Goal: Information Seeking & Learning: Find specific fact

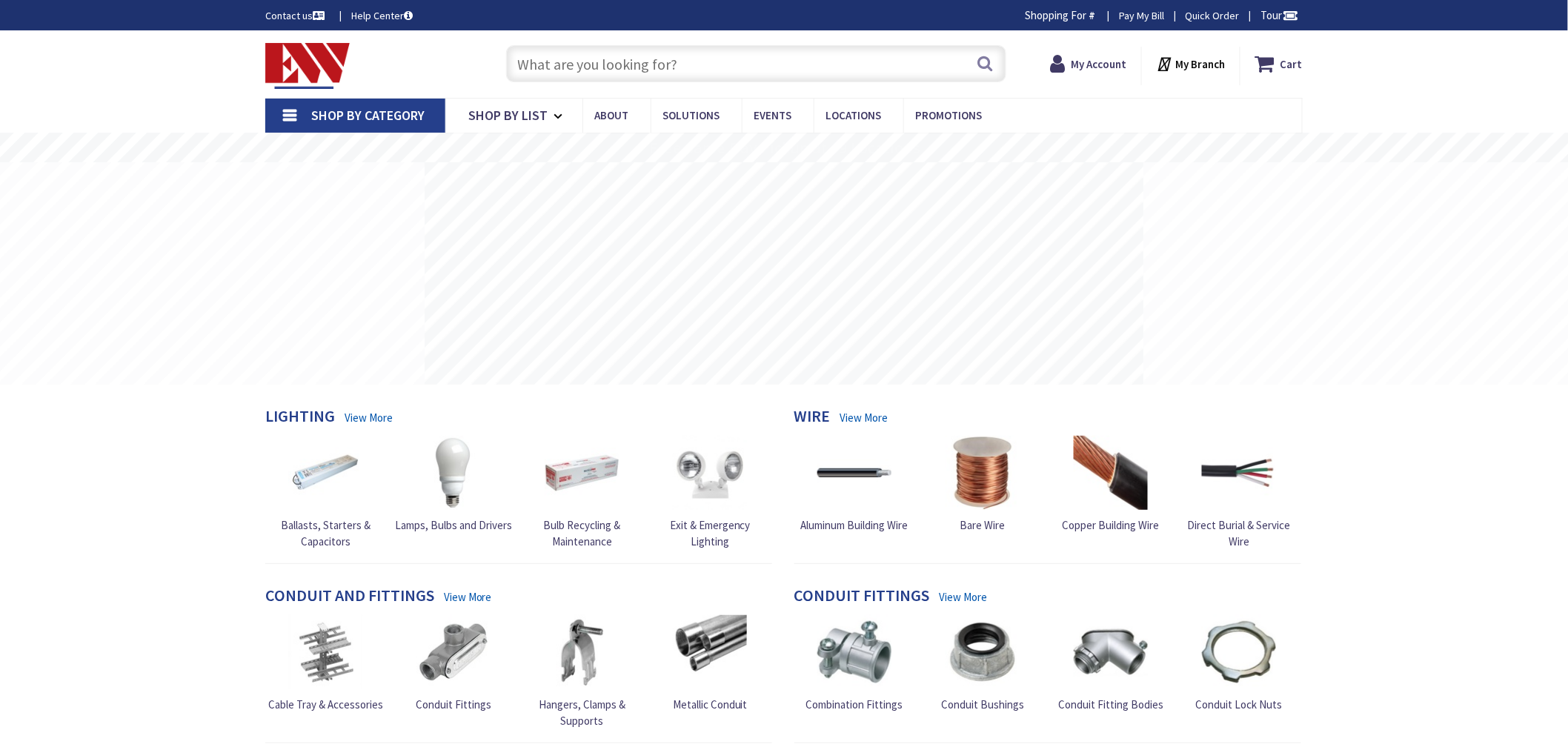
type input "[GEOGRAPHIC_DATA], [GEOGRAPHIC_DATA]"
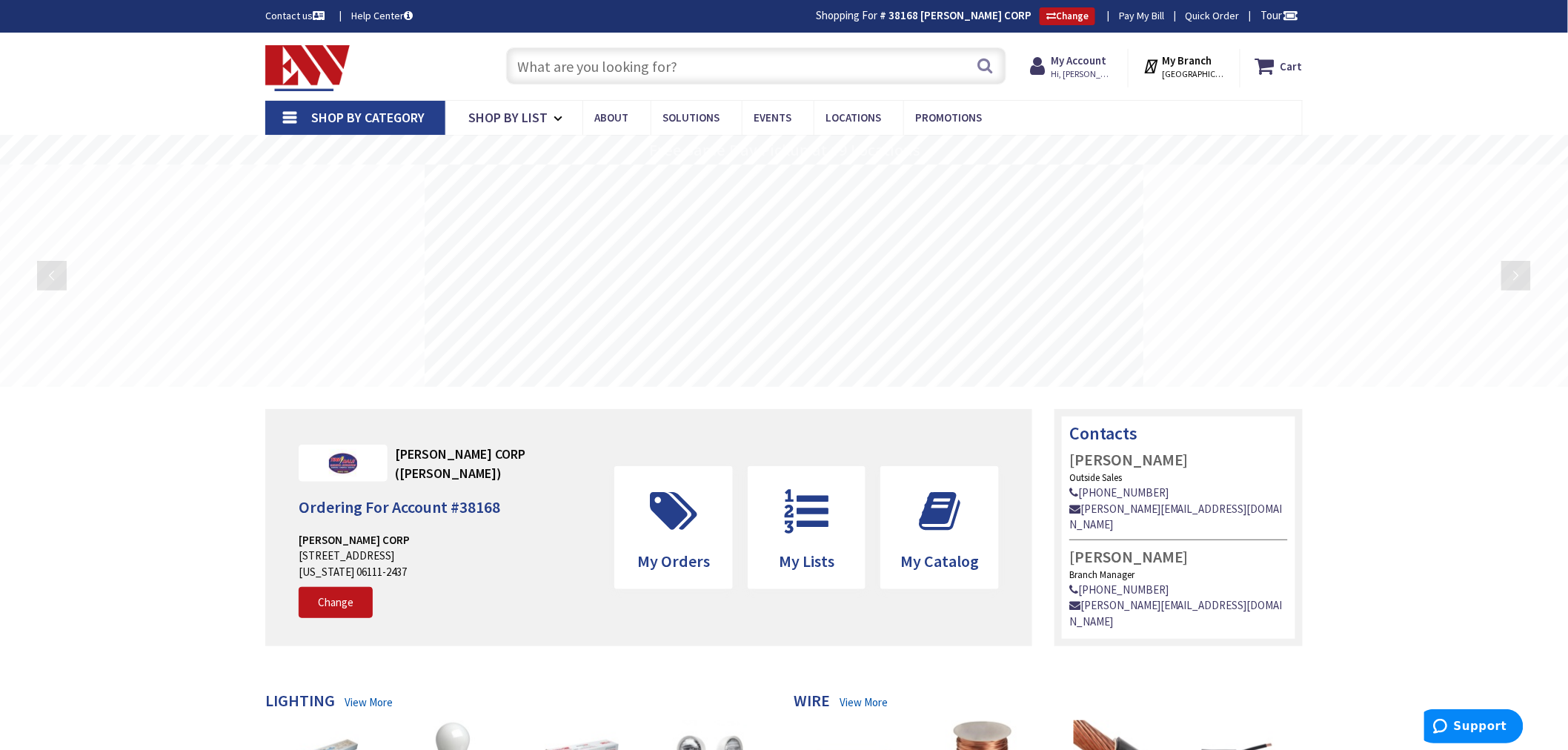
click at [541, 63] on input "text" at bounding box center [756, 65] width 500 height 37
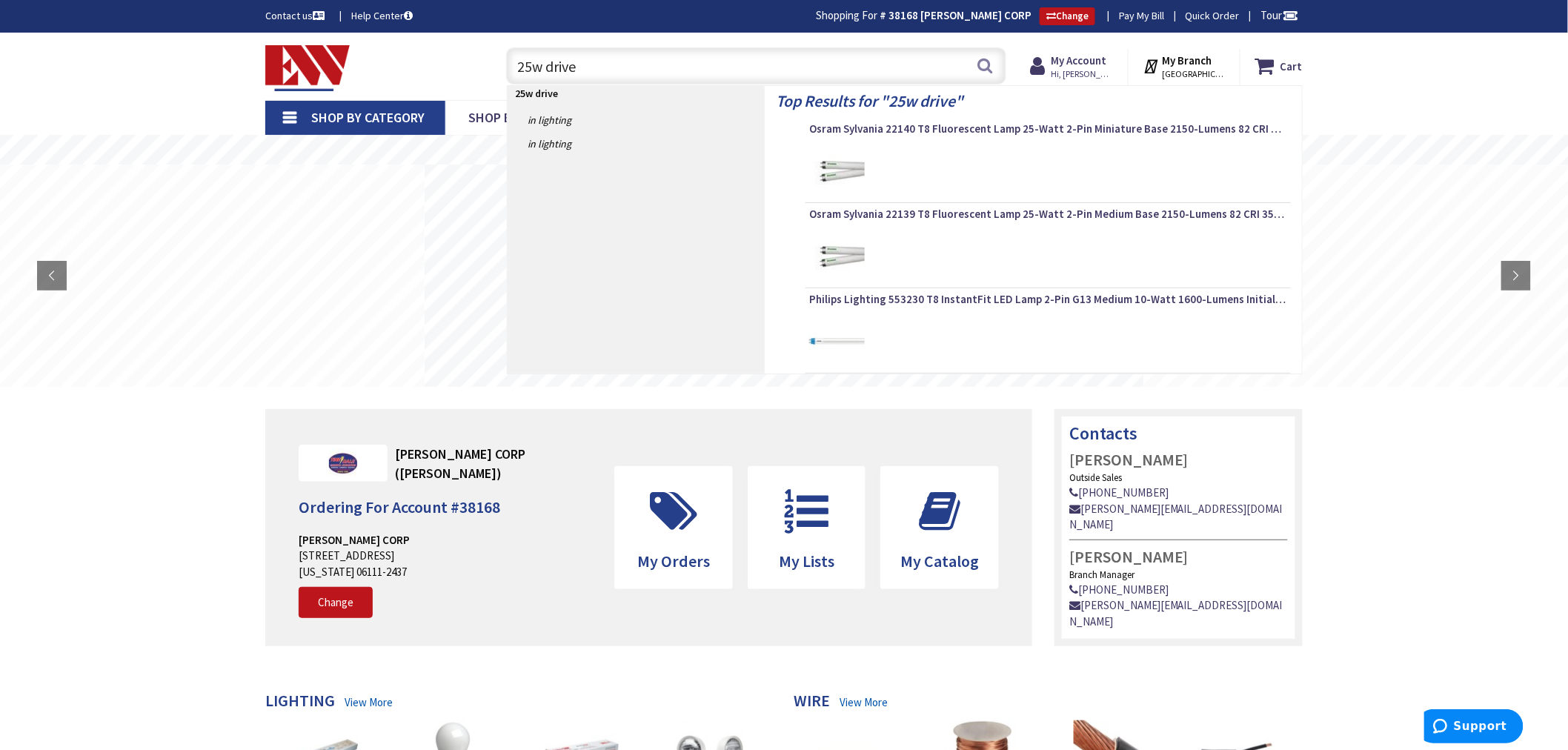
type input "25w driver"
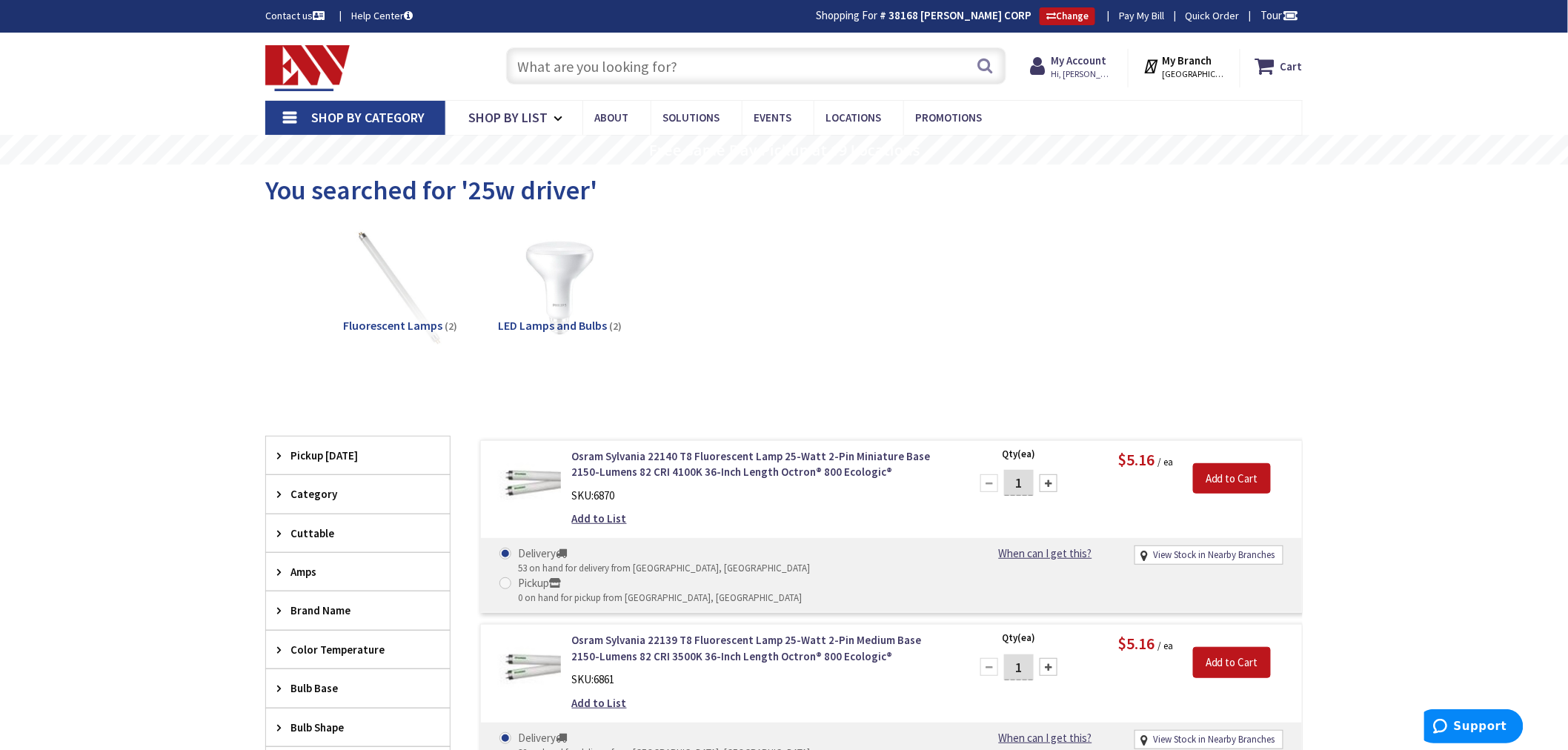
click at [557, 64] on input "text" at bounding box center [756, 65] width 500 height 37
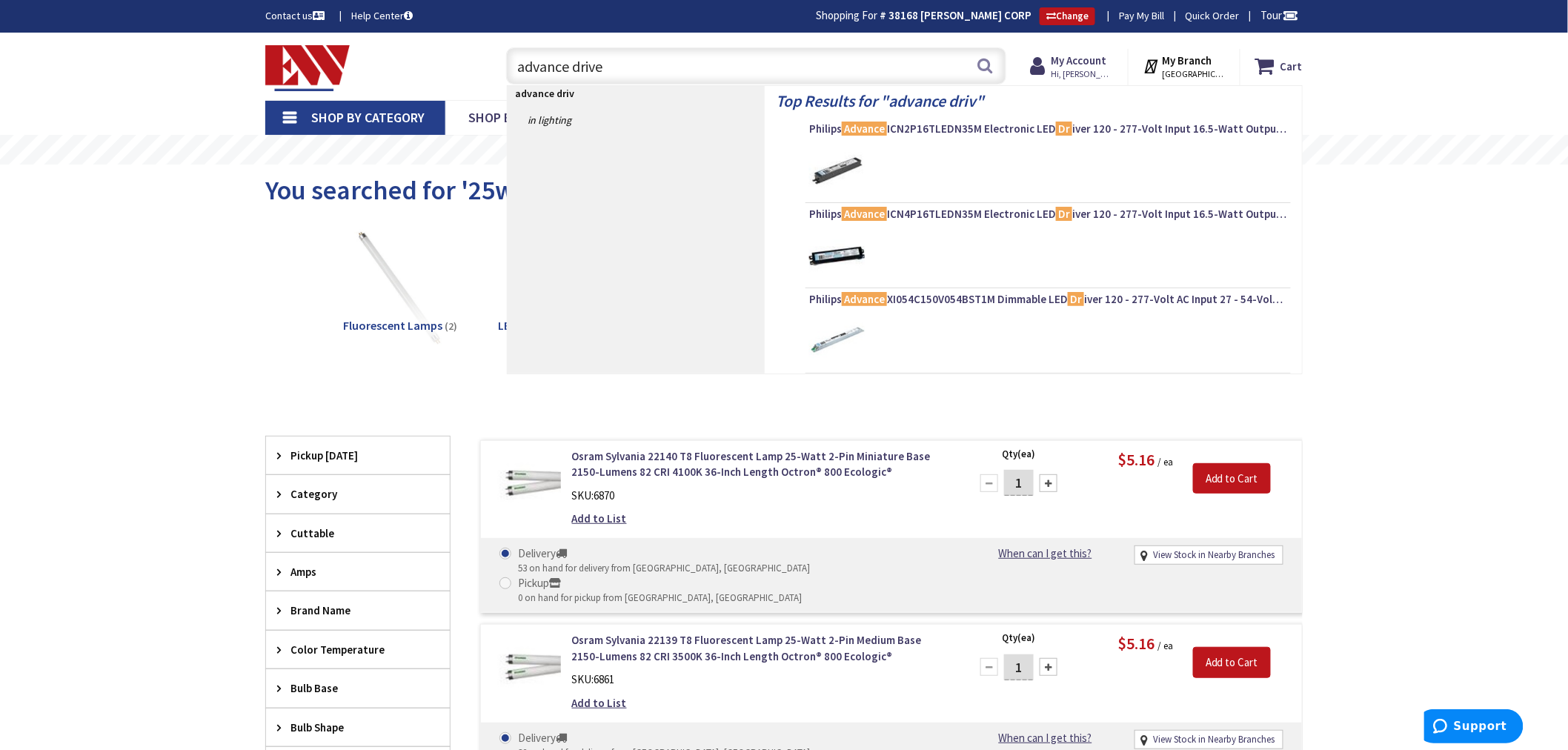
type input "advance driver"
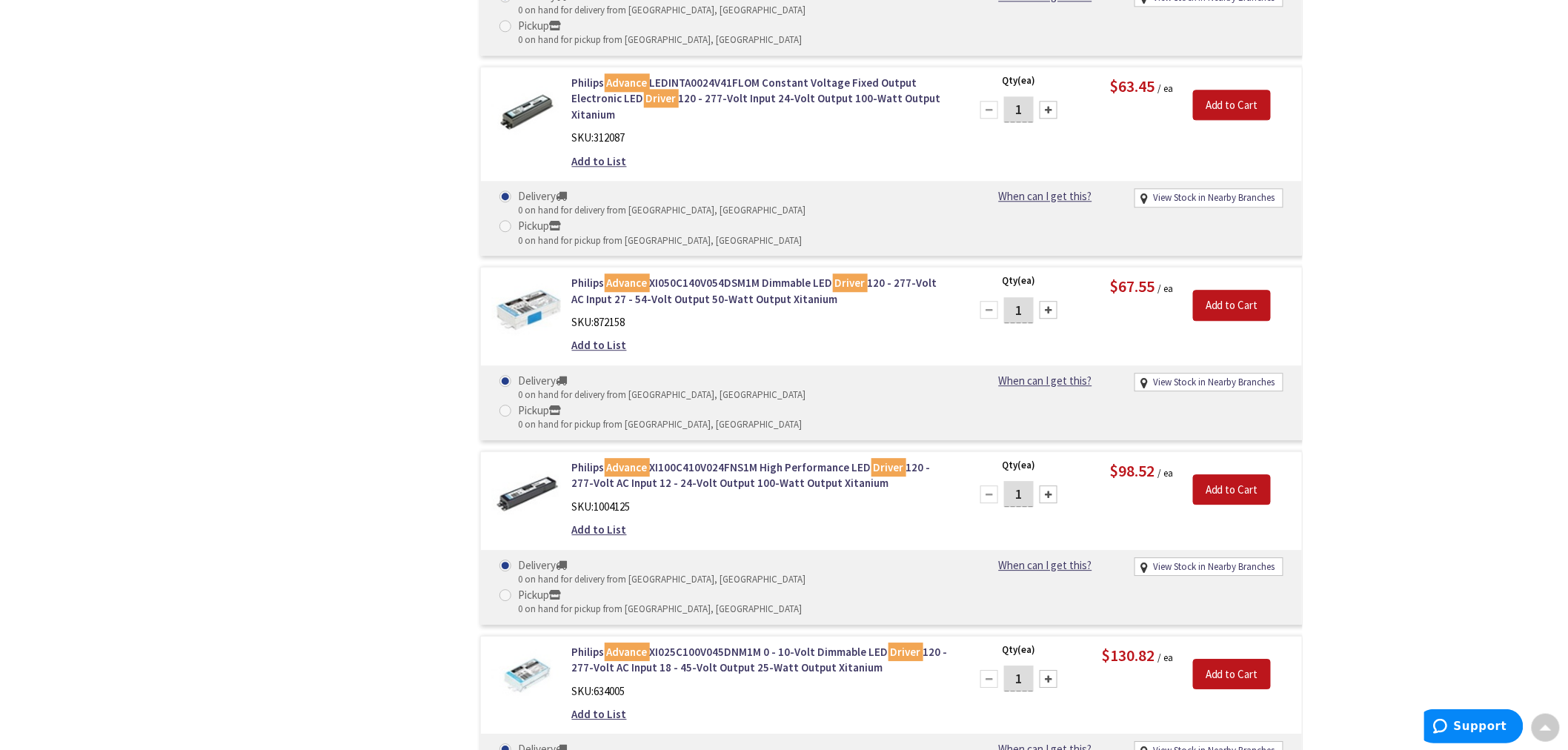
scroll to position [1354, 0]
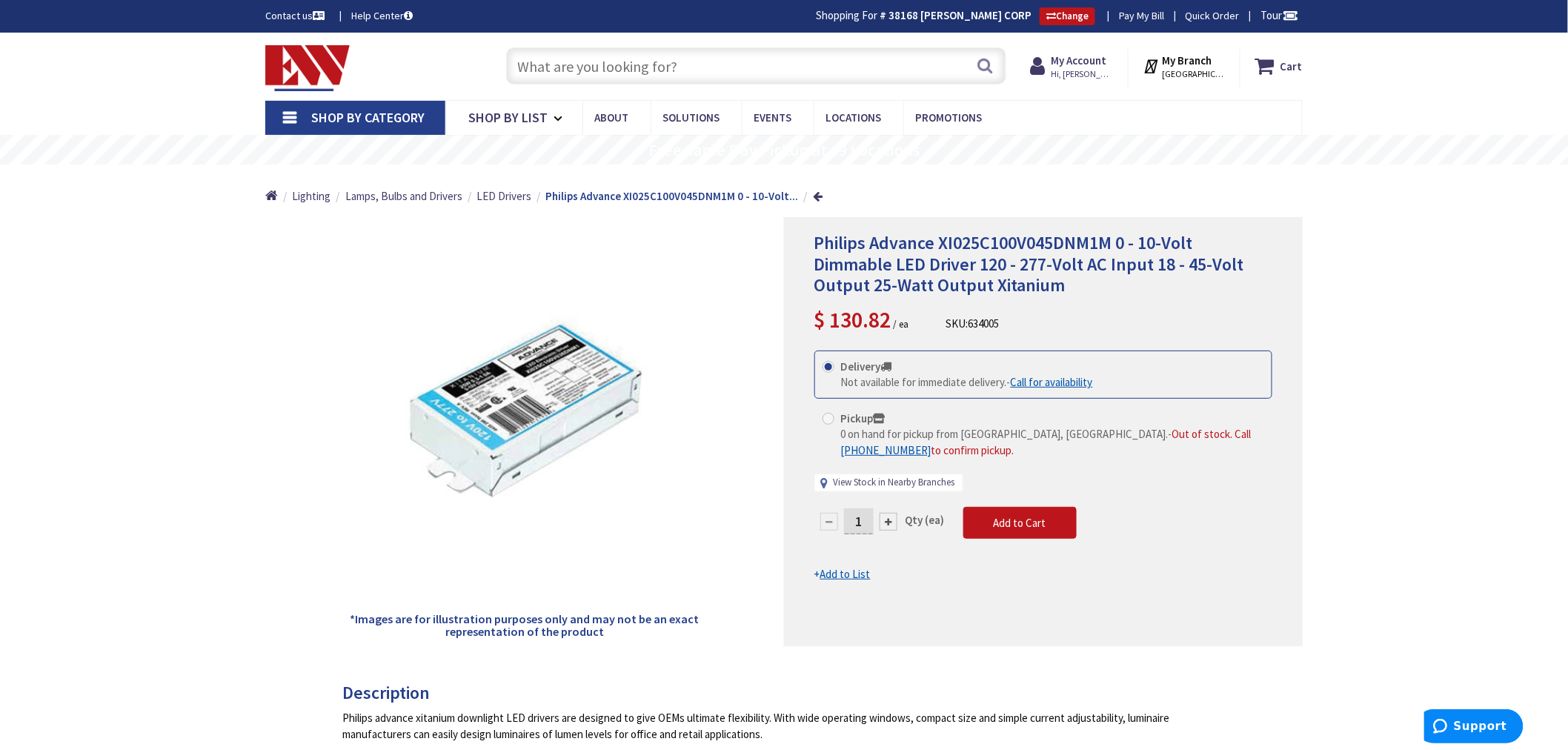
click at [897, 487] on link "View Stock in Nearby Branches" at bounding box center [894, 483] width 121 height 14
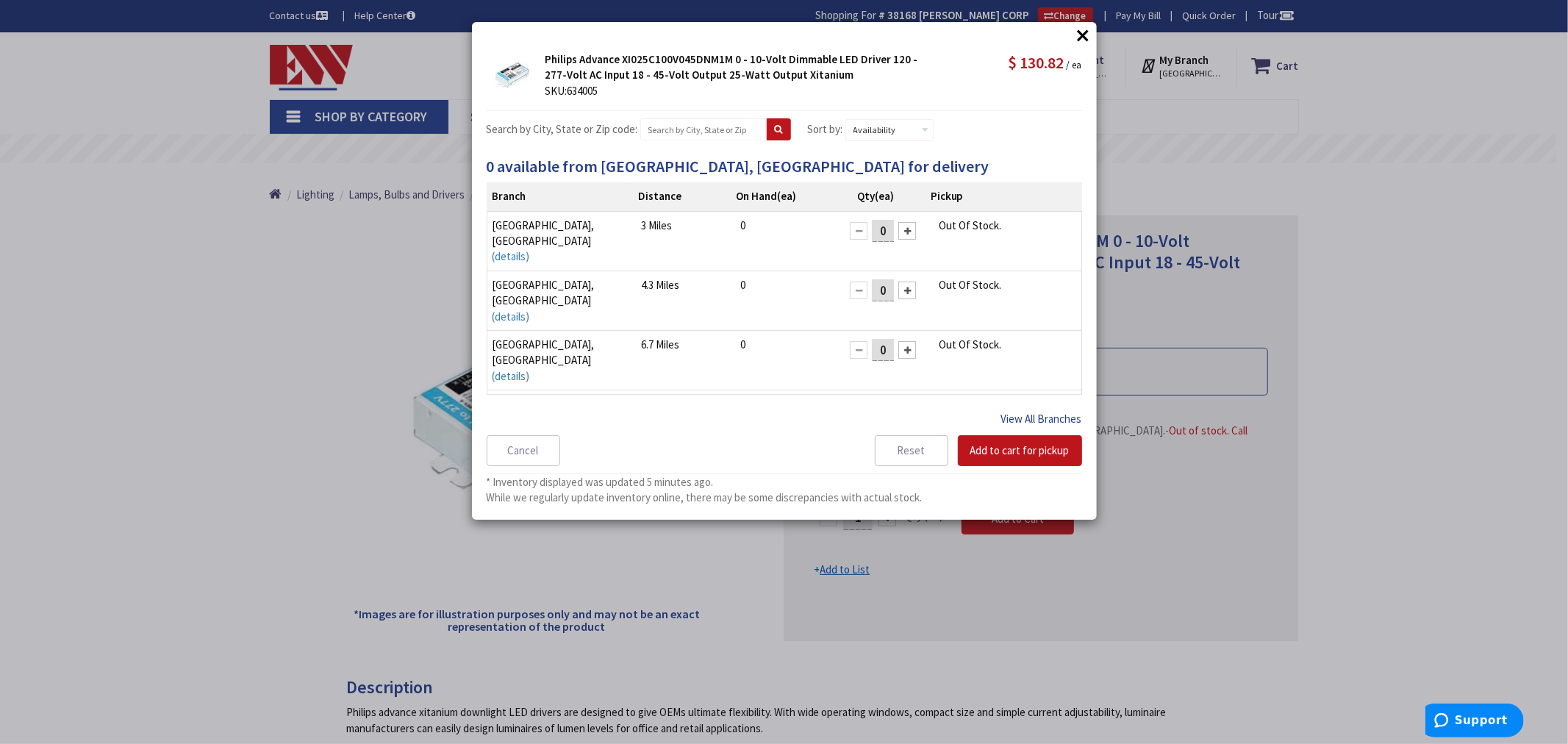
click at [1018, 421] on button "View All Branches" at bounding box center [1042, 419] width 81 height 19
select select "data-availability"
click at [1084, 35] on button "×" at bounding box center [1083, 35] width 22 height 22
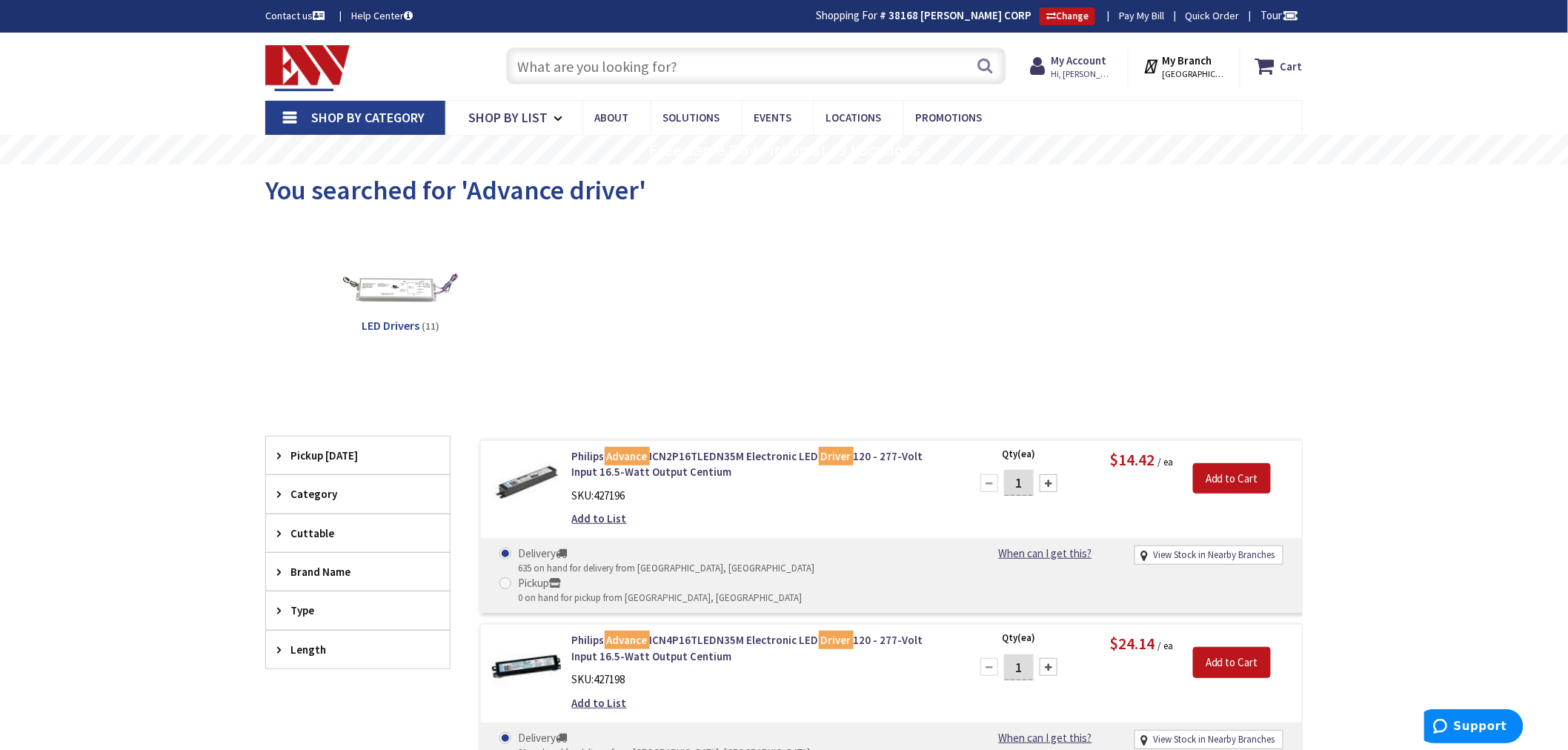
click at [532, 72] on input "text" at bounding box center [756, 65] width 500 height 37
paste input "LEDRV25UNVC1250DIM1AUX12NFC/75850"
type input "LEDRV25UNVC1250DIM1AUX12NFC/75850"
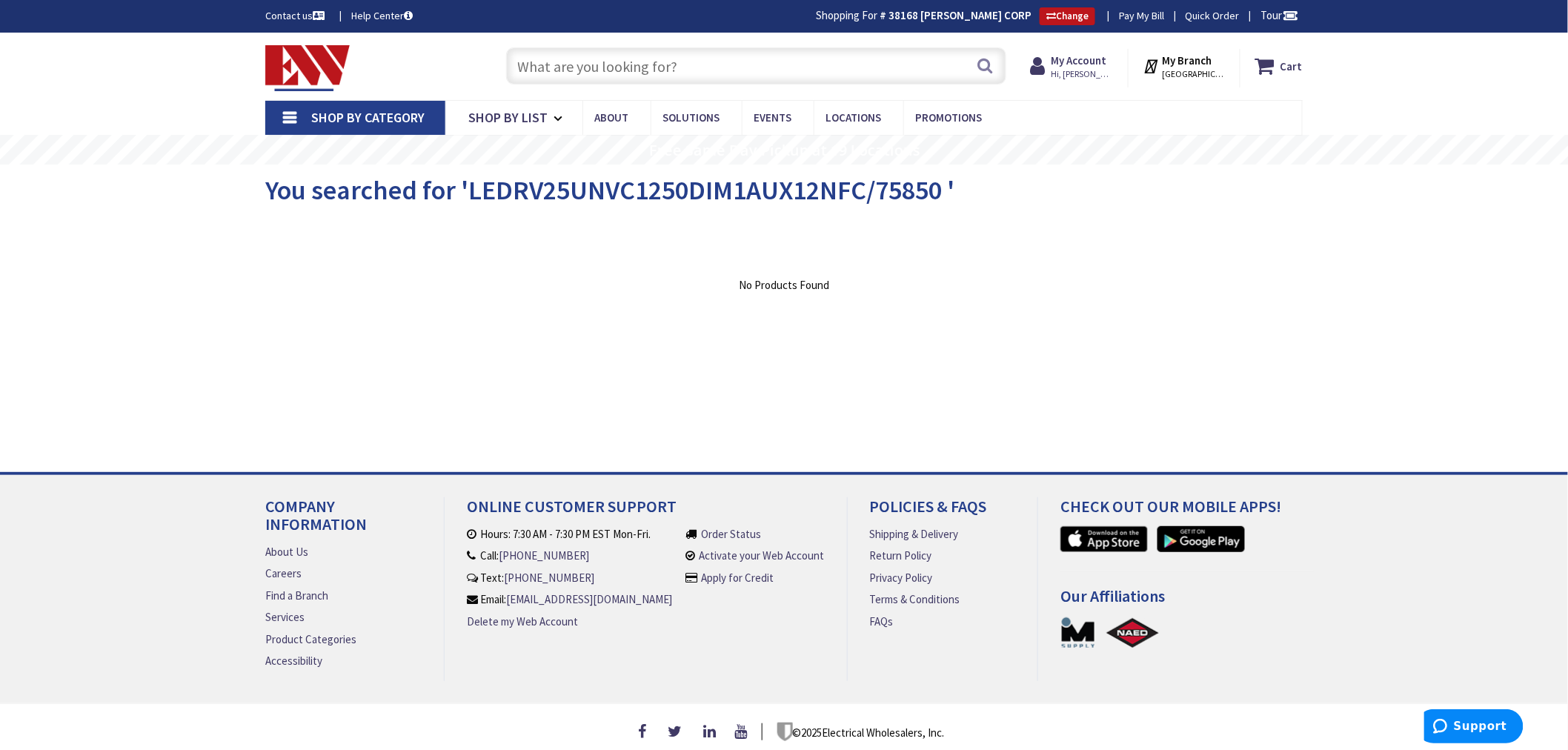
click at [543, 65] on input "text" at bounding box center [756, 65] width 500 height 37
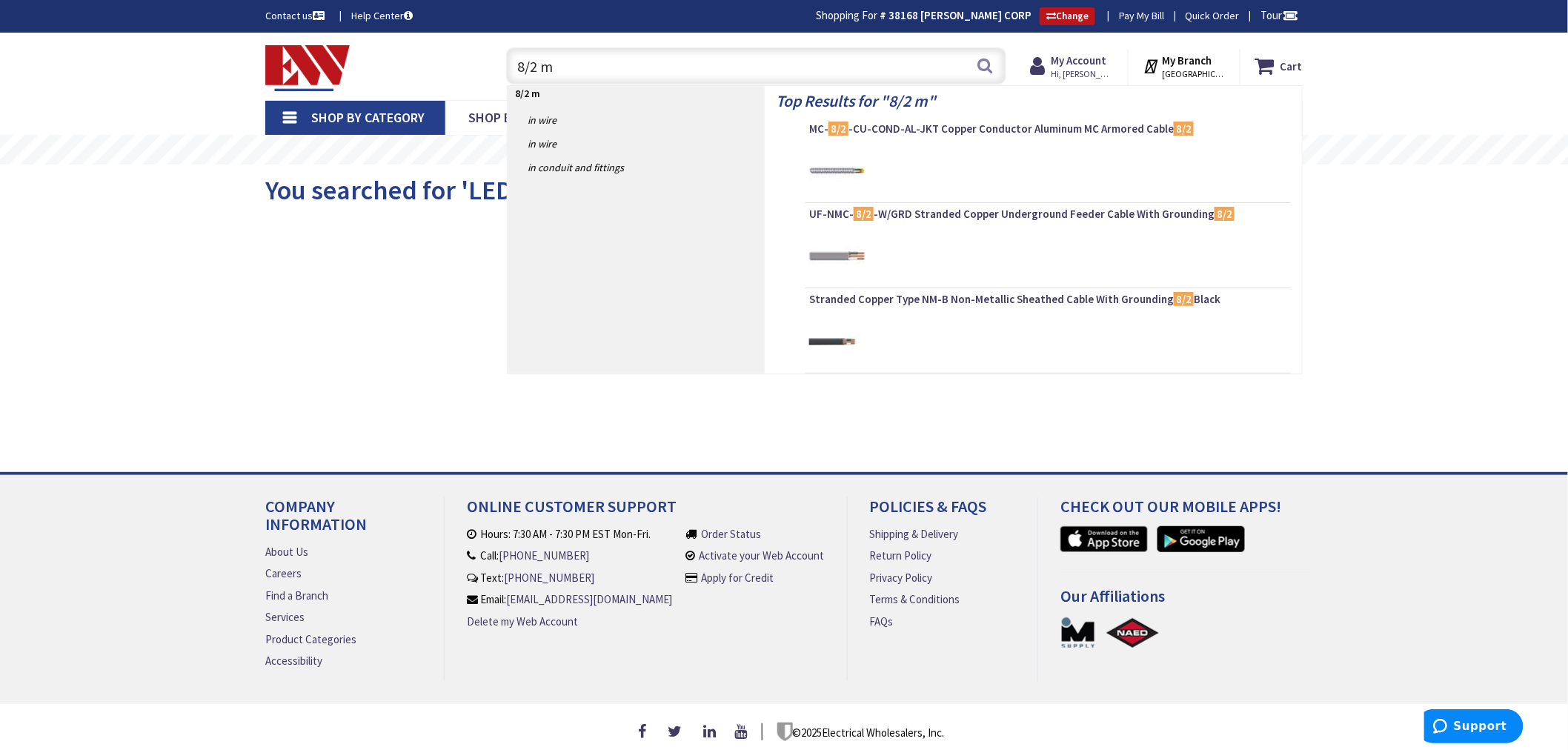
type input "8/2 mc"
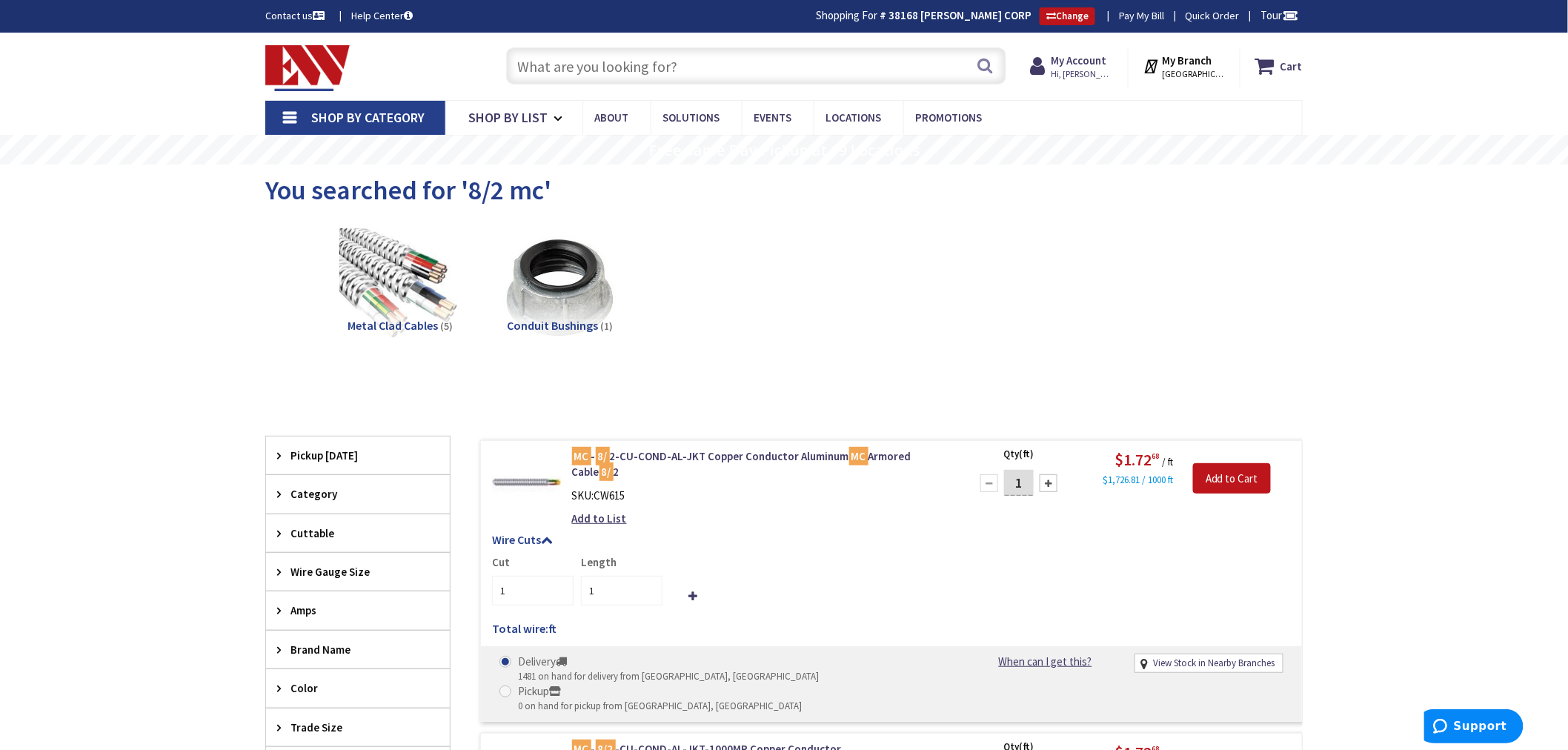
click at [537, 64] on input "text" at bounding box center [756, 65] width 500 height 37
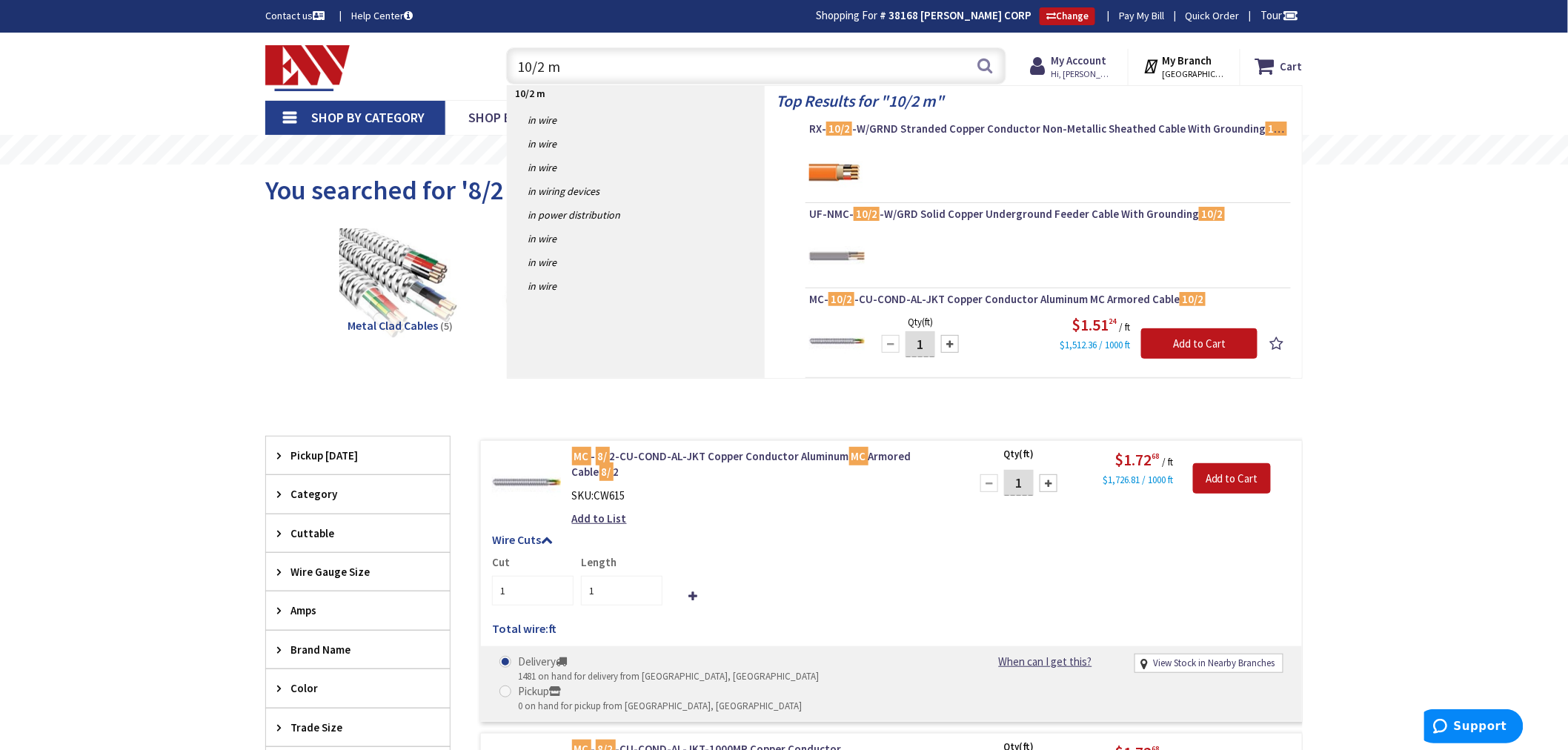
type input "10/2 mc"
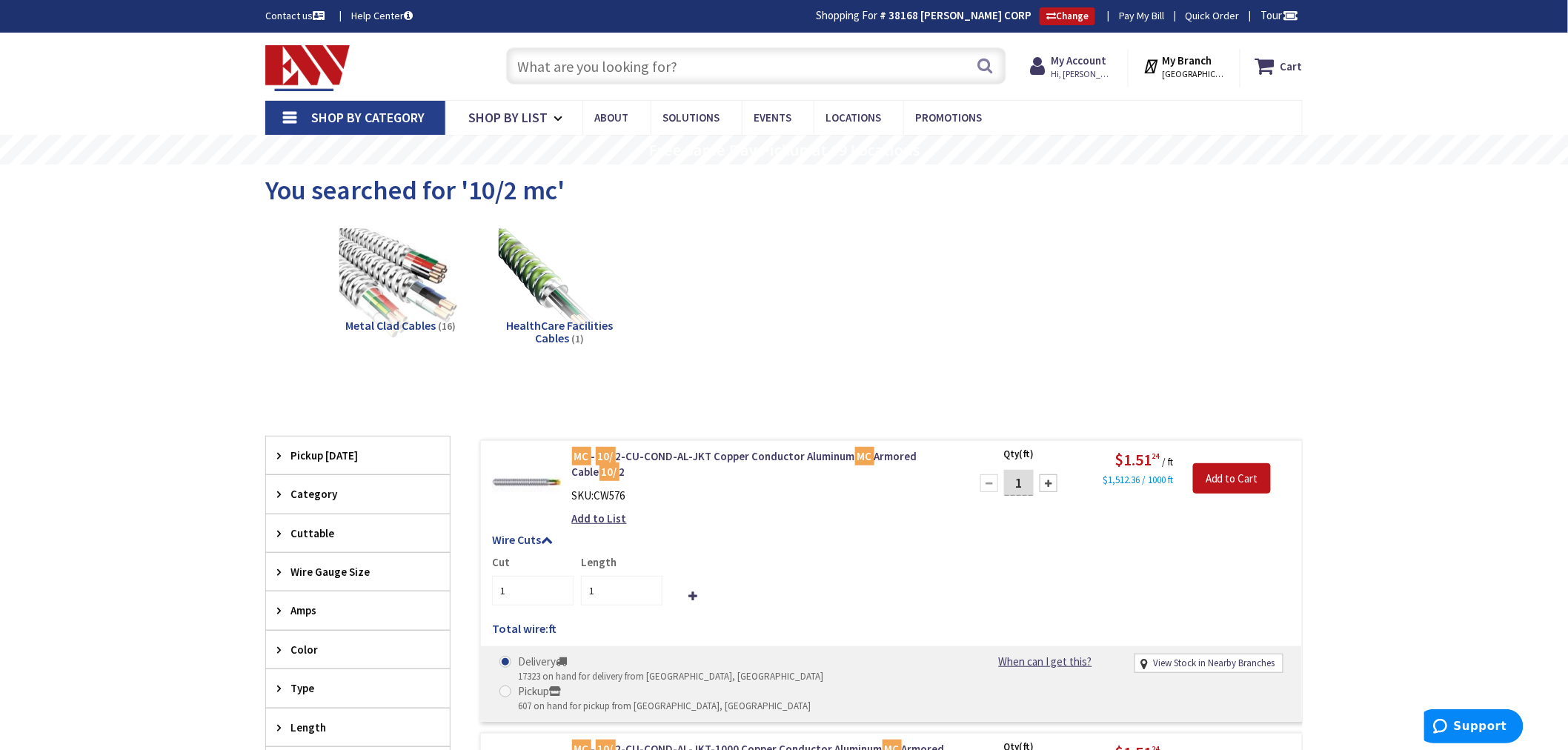
click at [533, 70] on input "text" at bounding box center [756, 65] width 500 height 37
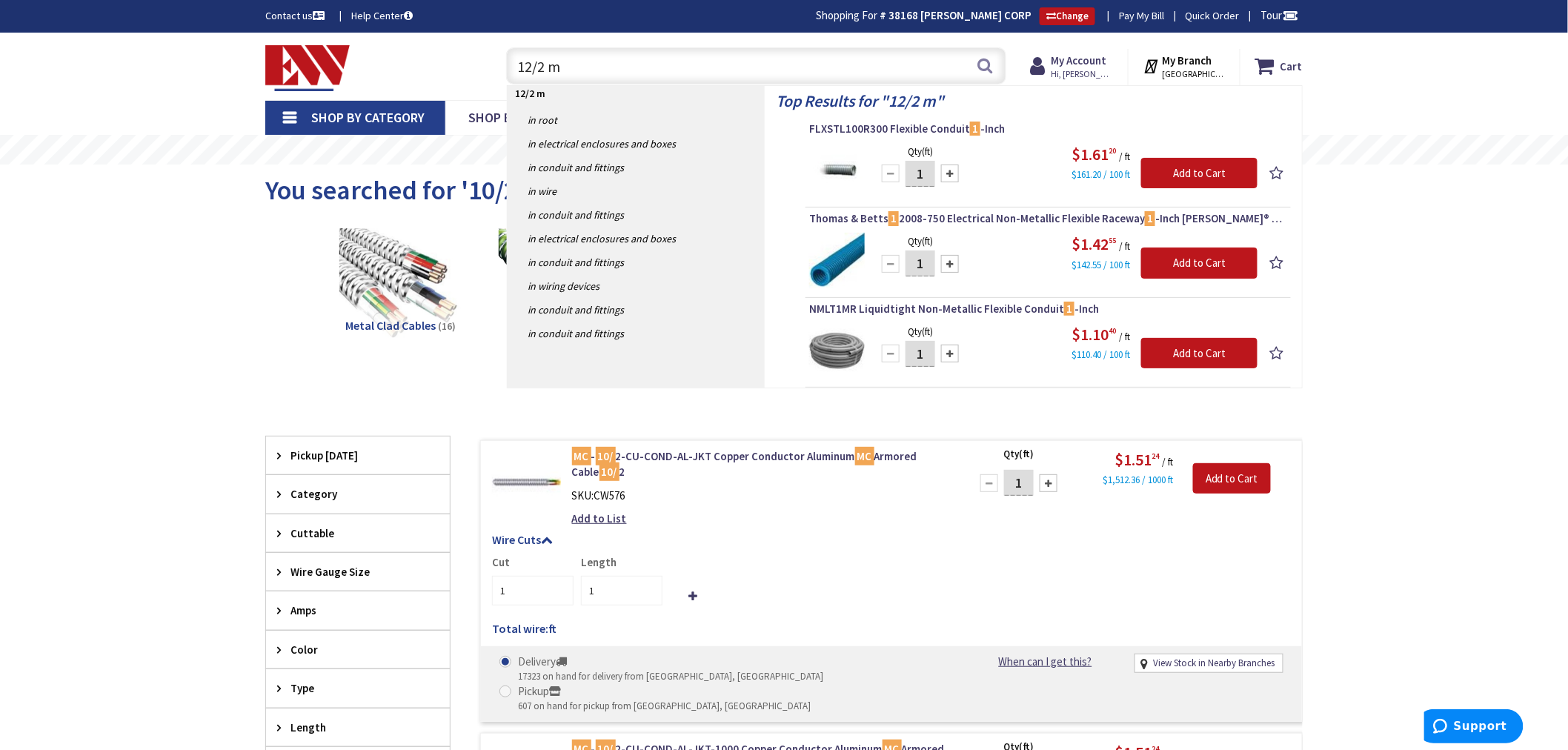
type input "12/2 mc"
